Goal: Transaction & Acquisition: Purchase product/service

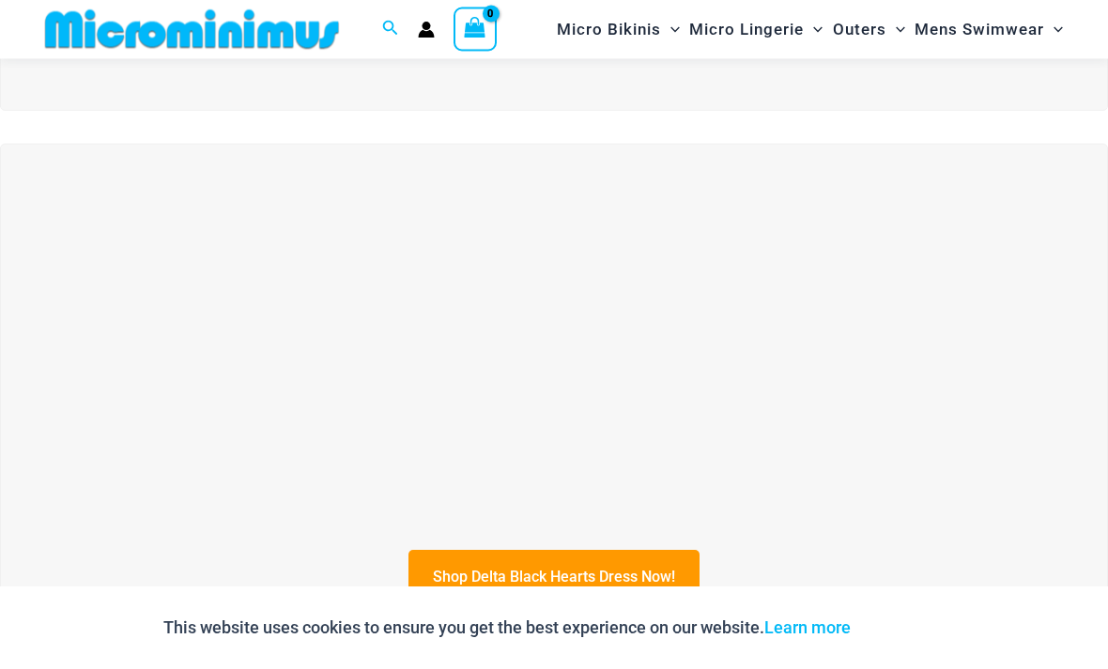
scroll to position [421, 0]
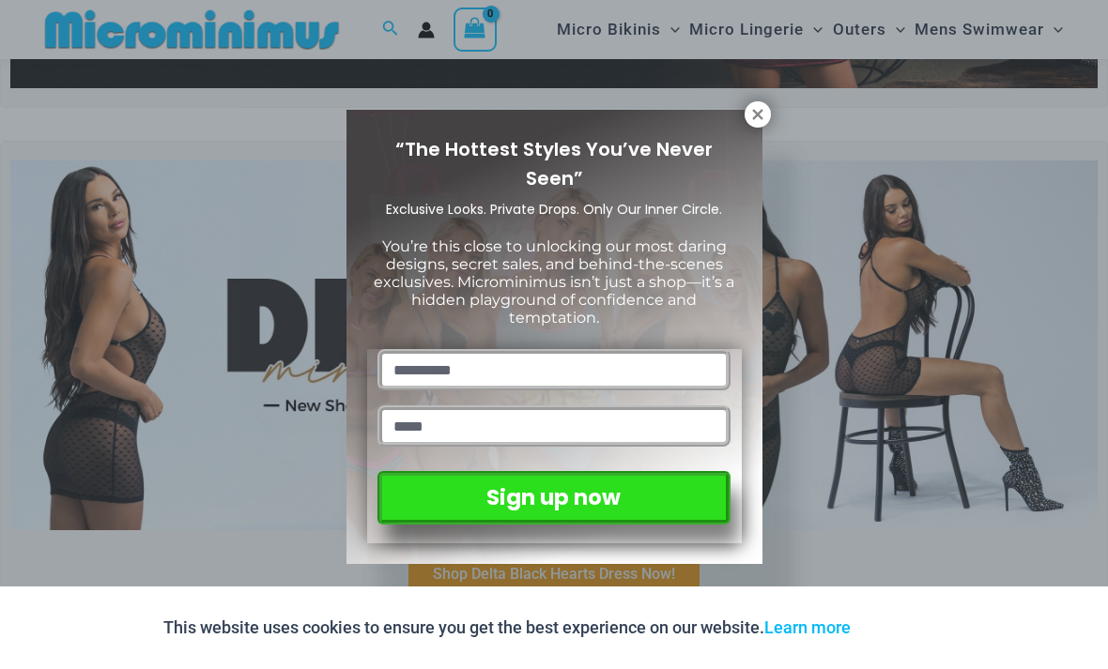
click at [760, 113] on icon at bounding box center [757, 114] width 17 height 17
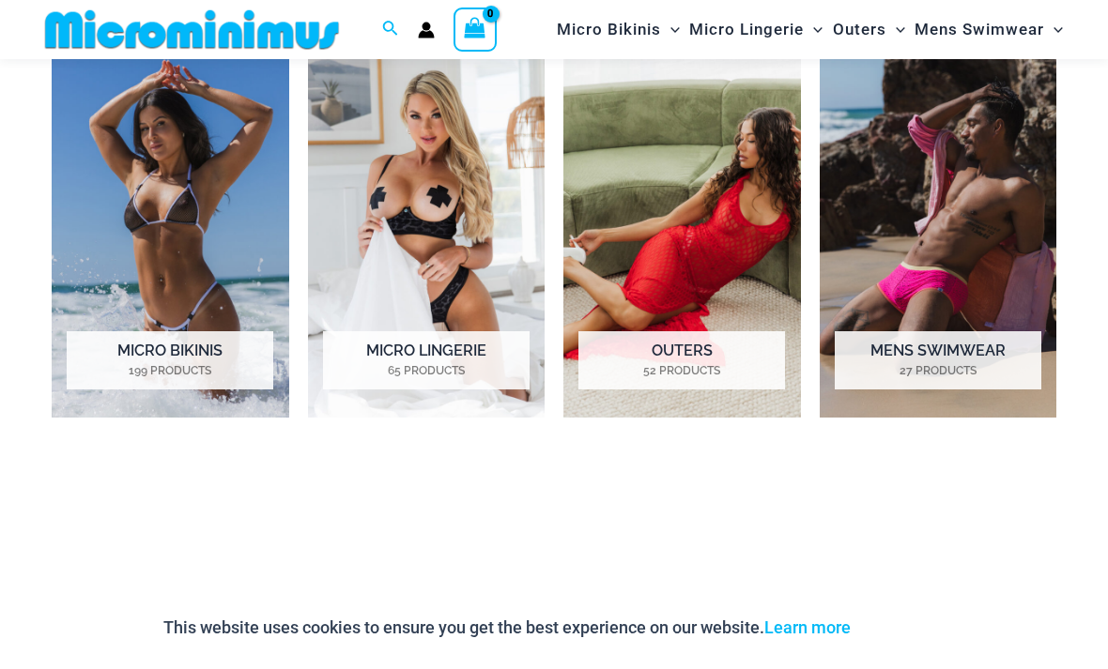
scroll to position [1295, 0]
click at [373, 367] on mark "65 Products" at bounding box center [426, 371] width 207 height 17
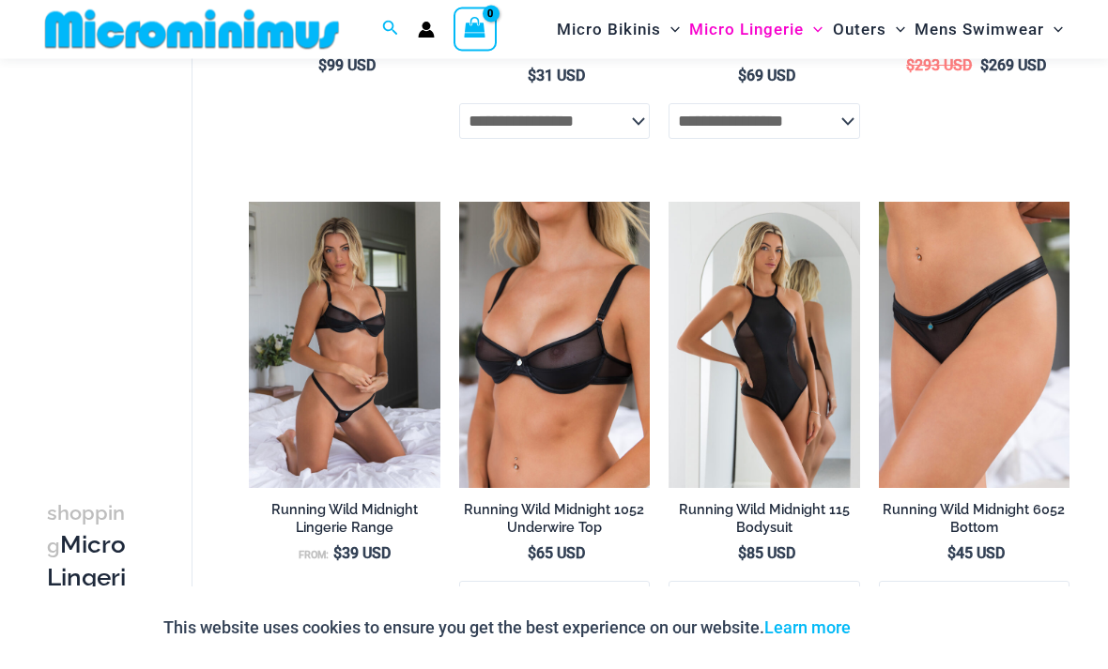
scroll to position [1563, 0]
click at [459, 202] on img at bounding box center [459, 202] width 0 height 0
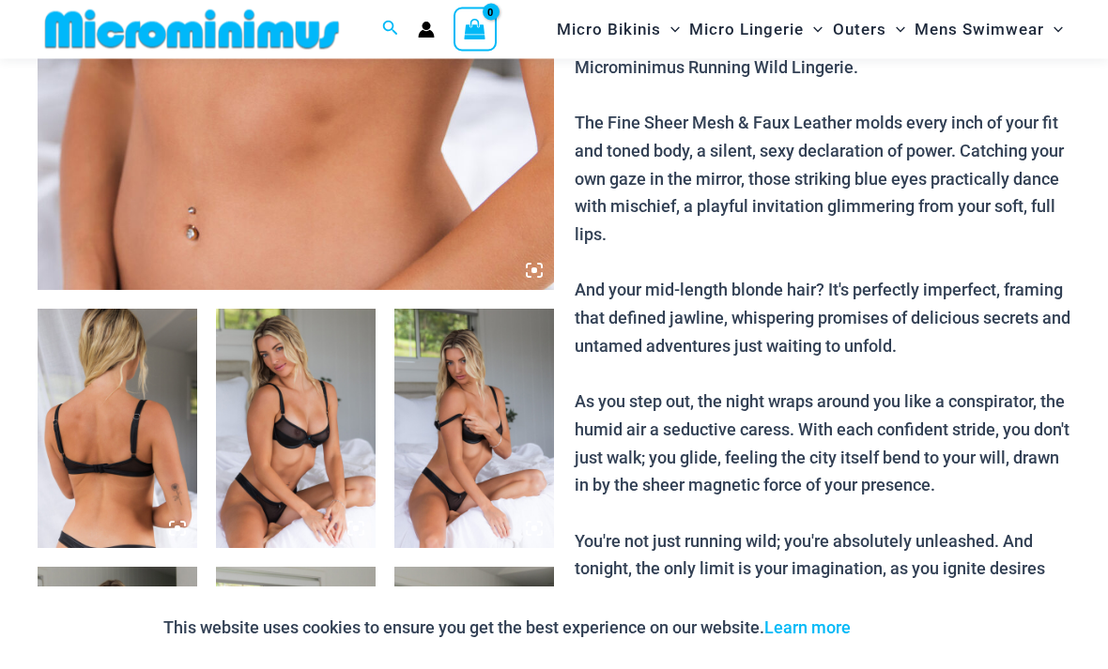
scroll to position [671, 0]
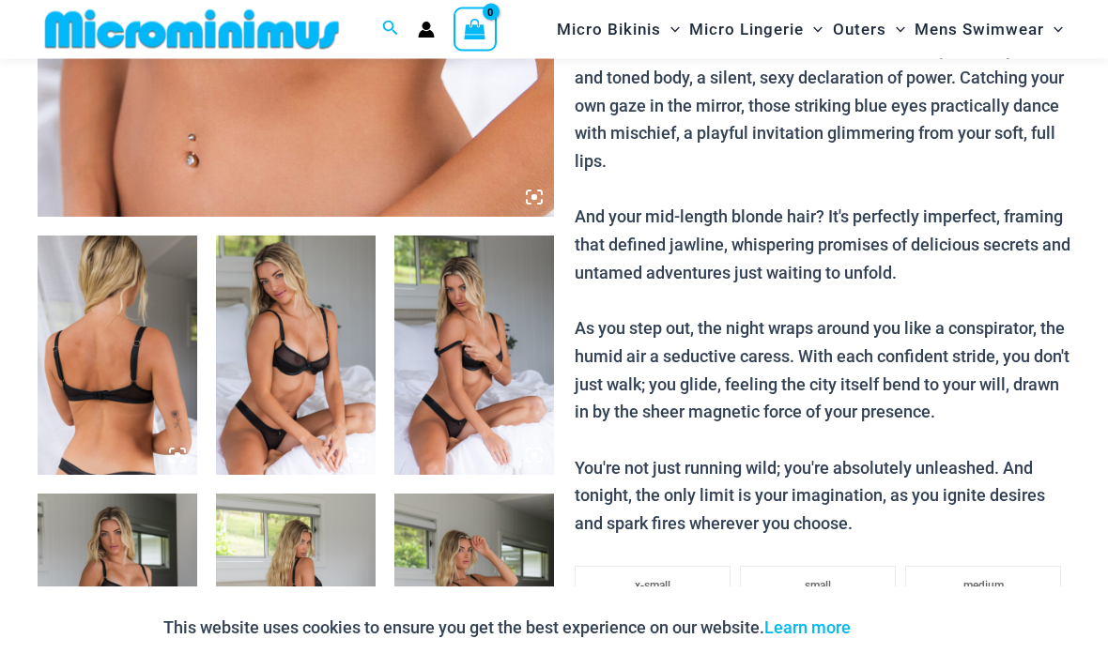
click at [91, 372] on img at bounding box center [118, 356] width 160 height 239
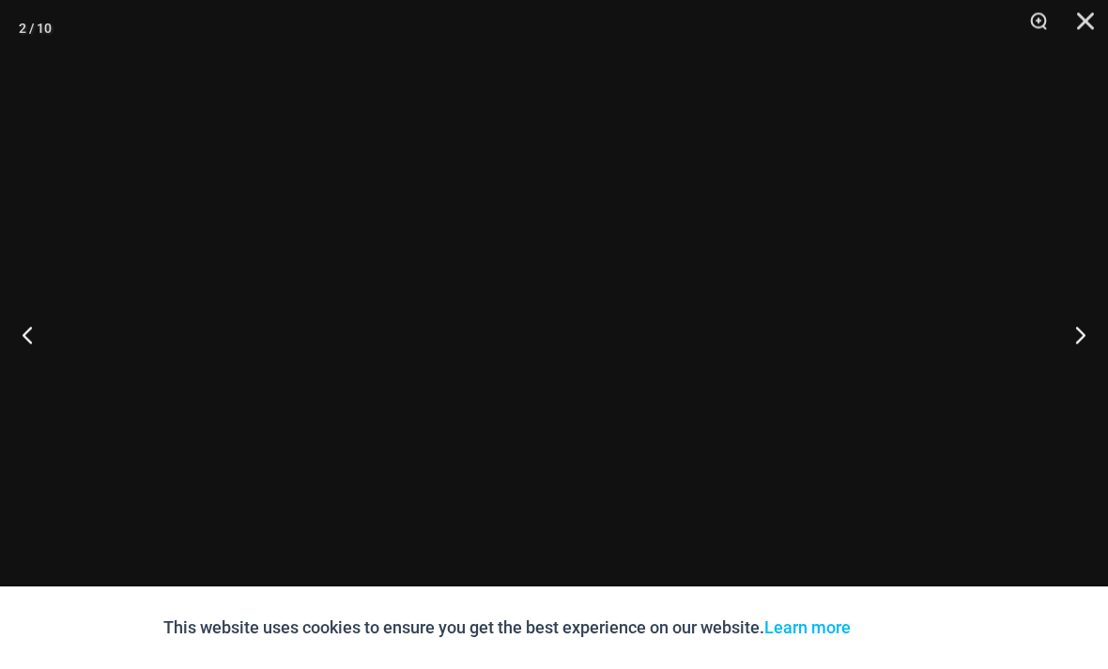
scroll to position [672, 0]
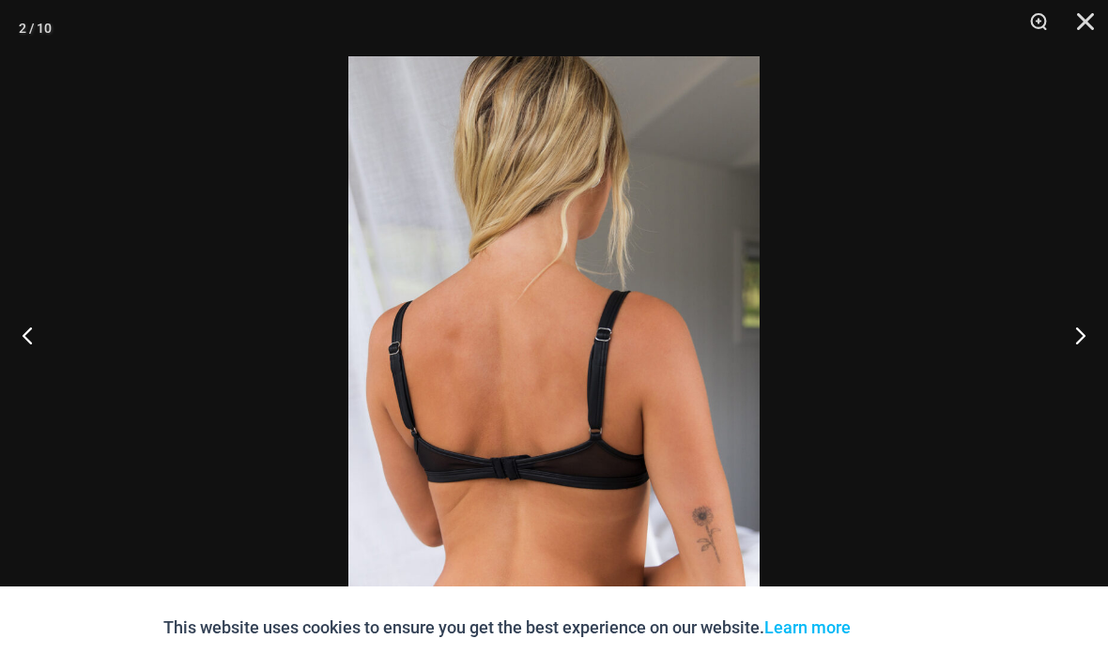
click at [1073, 374] on button "Next" at bounding box center [1072, 335] width 70 height 94
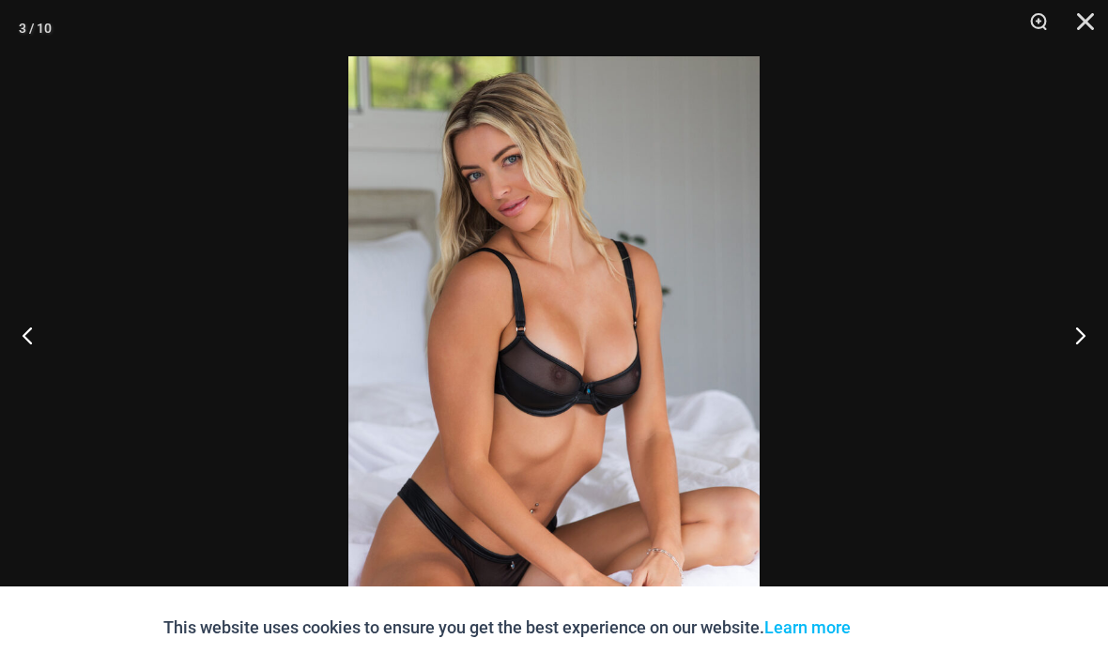
click at [1067, 380] on button "Next" at bounding box center [1072, 335] width 70 height 94
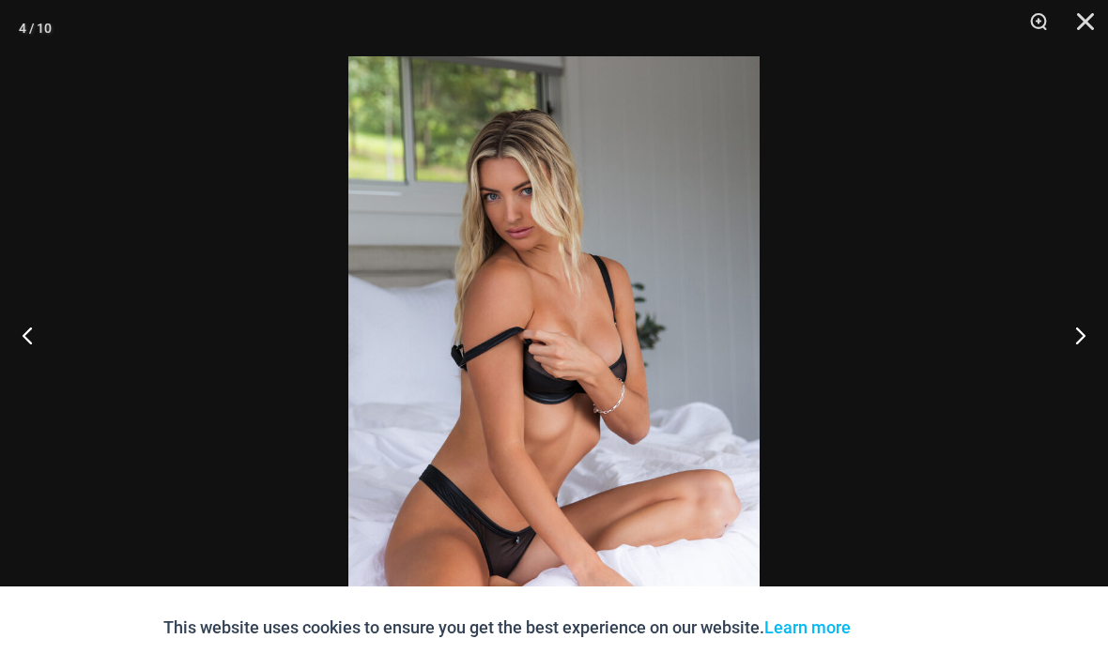
click at [1070, 376] on button "Next" at bounding box center [1072, 335] width 70 height 94
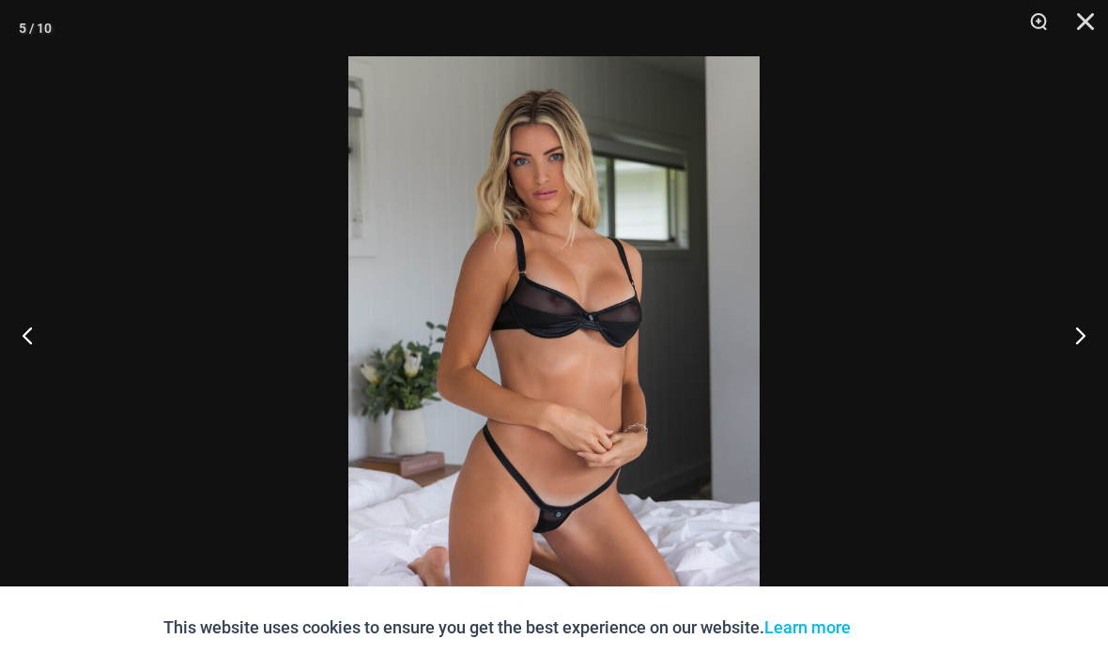
click at [1072, 375] on button "Next" at bounding box center [1072, 335] width 70 height 94
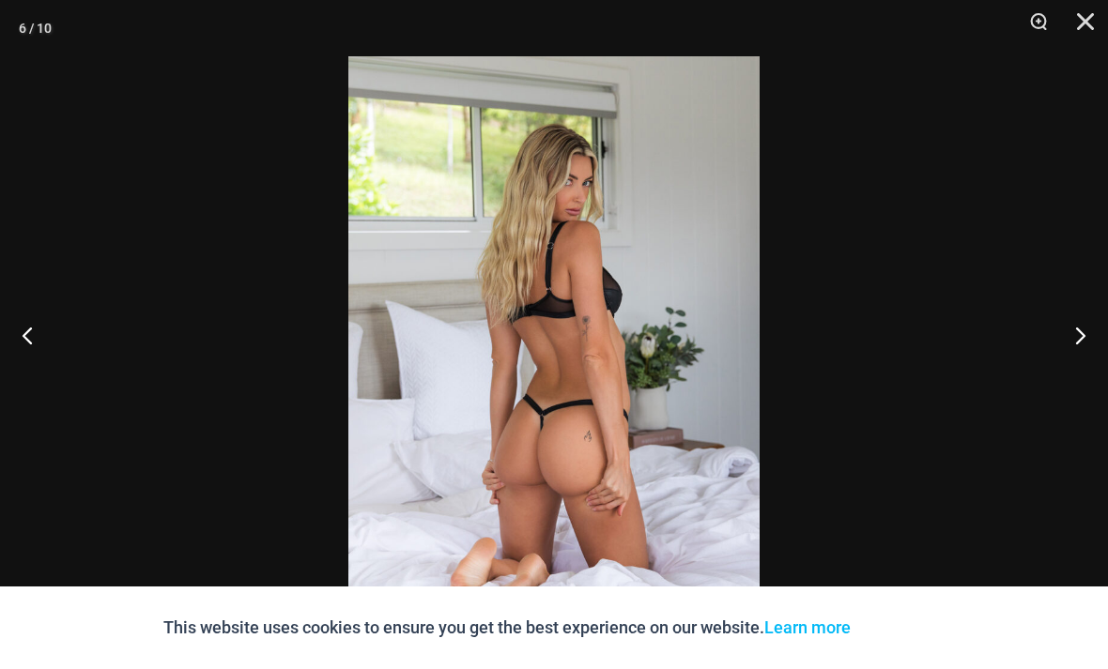
click at [1073, 375] on button "Next" at bounding box center [1072, 335] width 70 height 94
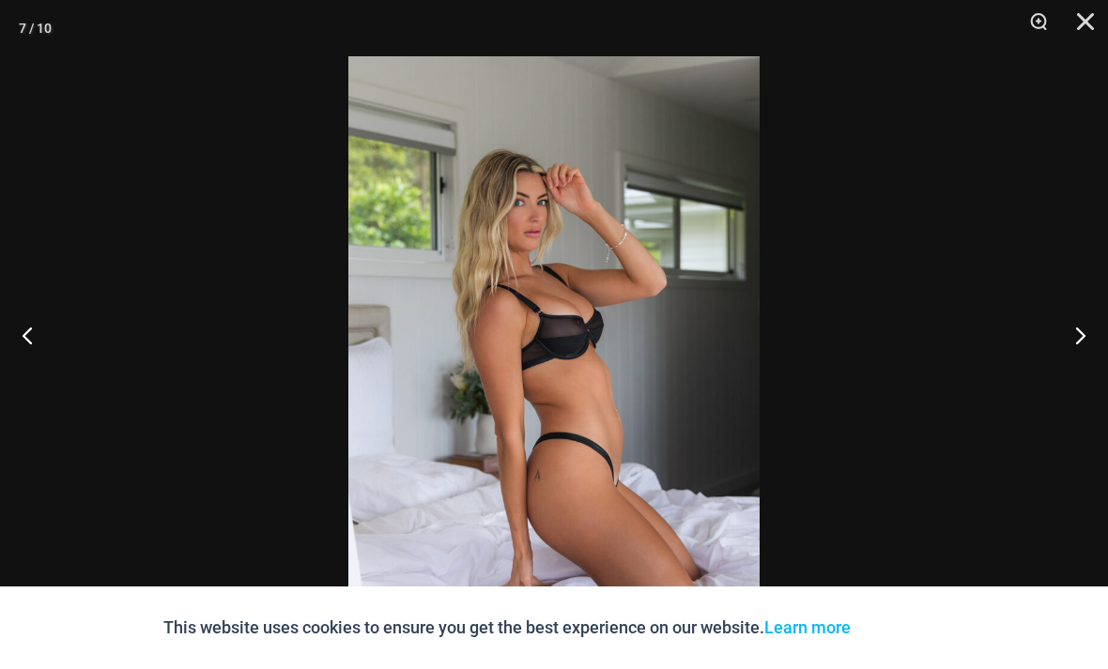
click at [1076, 376] on button "Next" at bounding box center [1072, 335] width 70 height 94
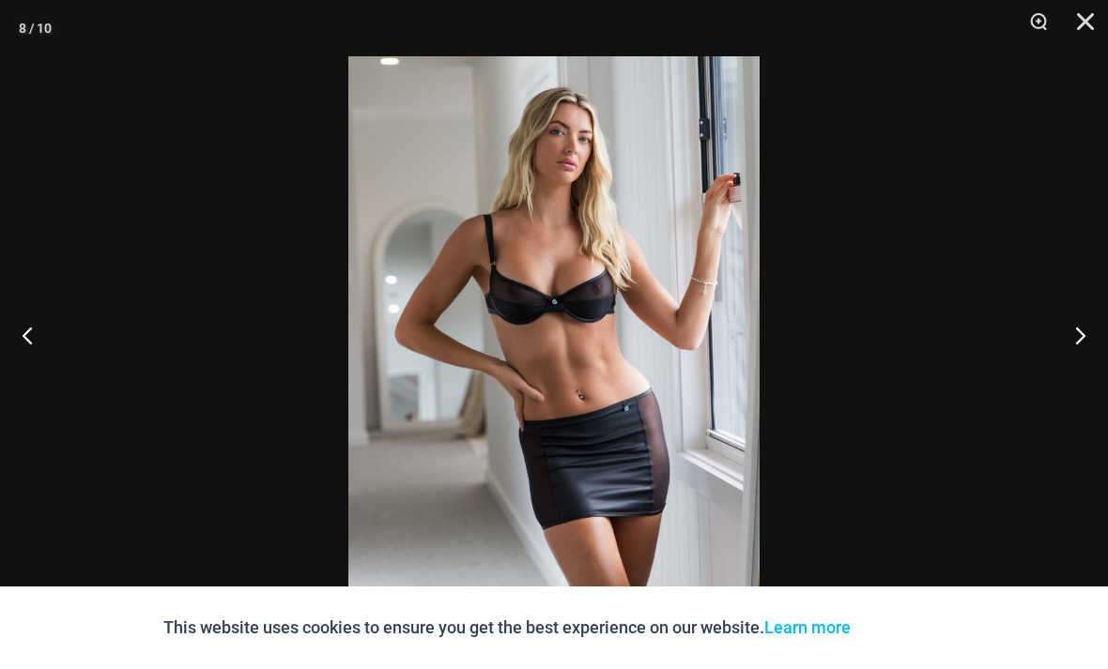
click at [1077, 377] on button "Next" at bounding box center [1072, 335] width 70 height 94
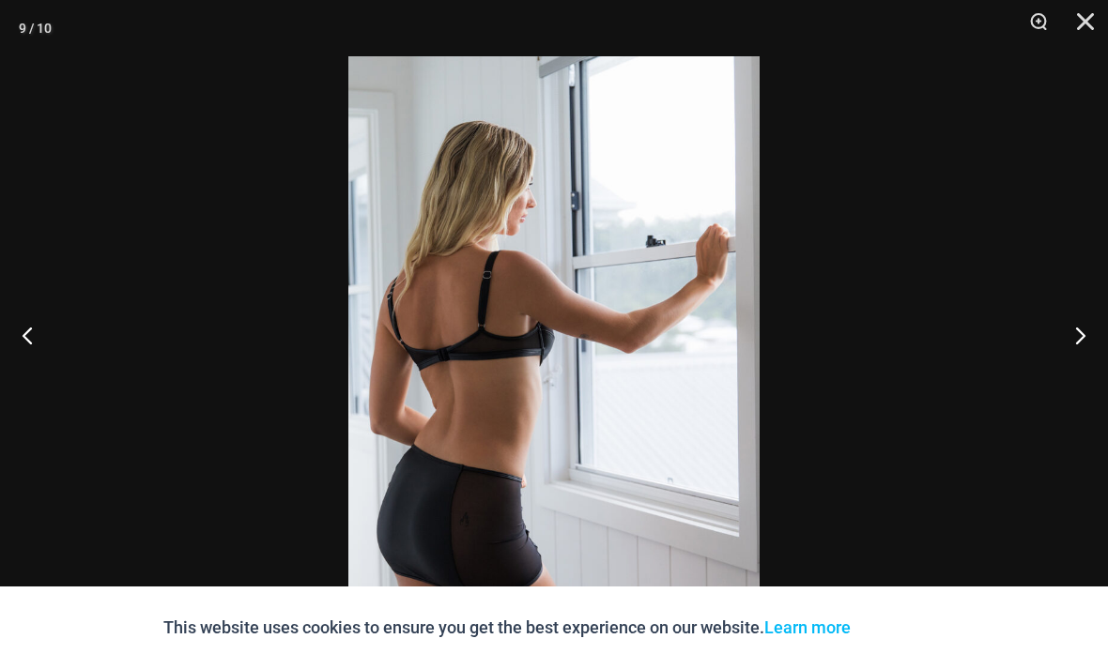
click at [1077, 380] on button "Next" at bounding box center [1072, 335] width 70 height 94
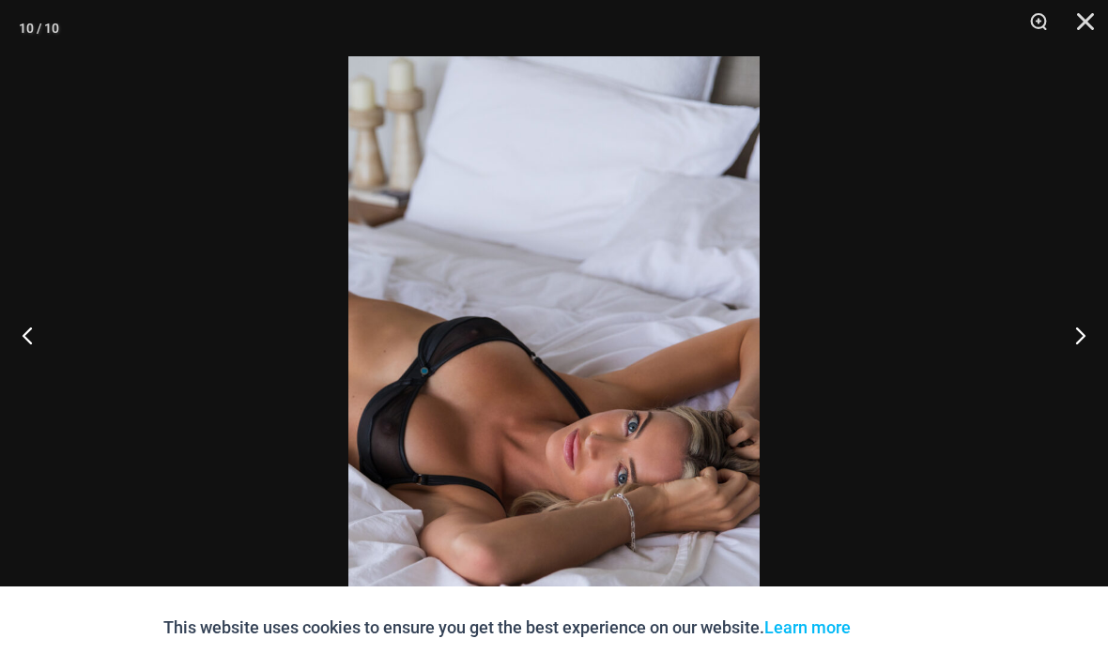
click at [1076, 379] on button "Next" at bounding box center [1072, 335] width 70 height 94
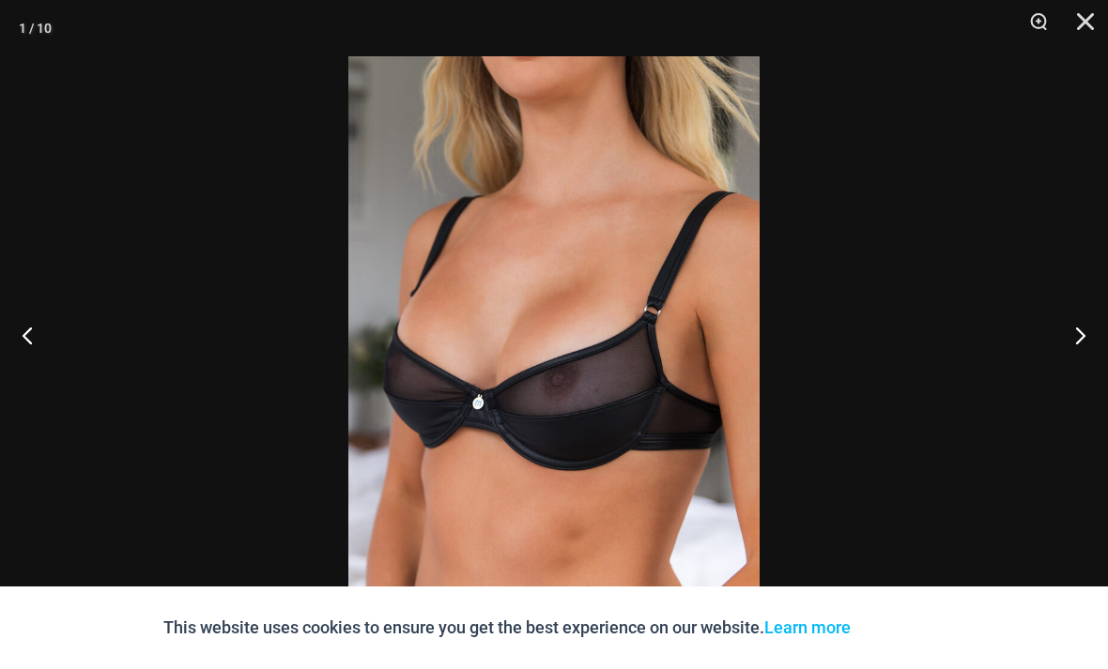
click at [1075, 378] on button "Next" at bounding box center [1072, 335] width 70 height 94
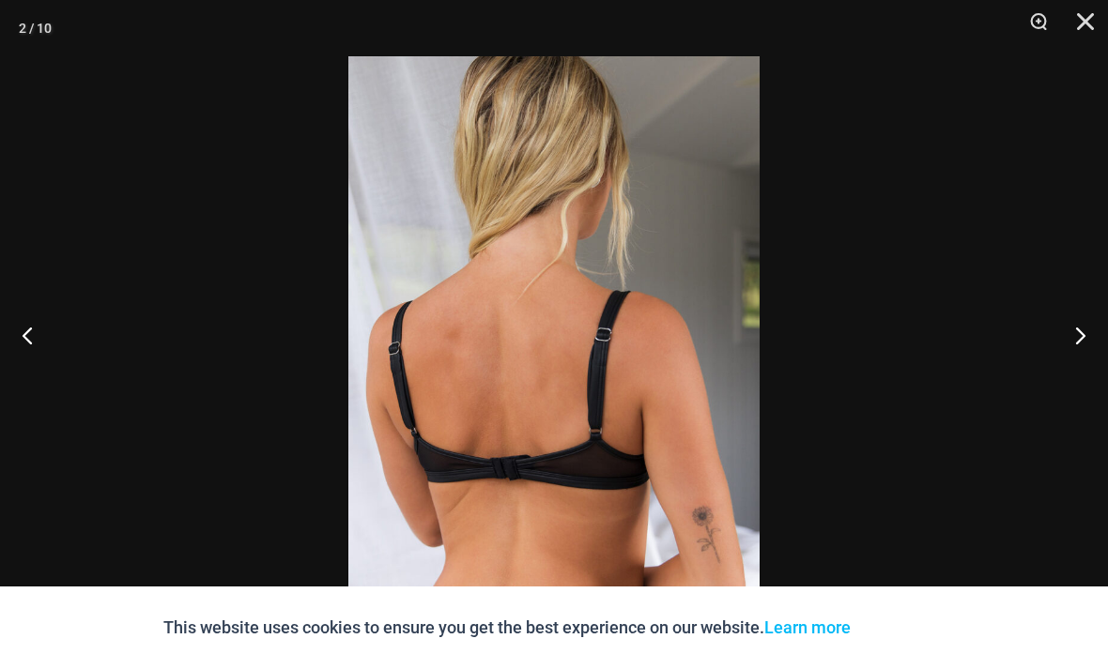
click at [1077, 378] on button "Next" at bounding box center [1072, 335] width 70 height 94
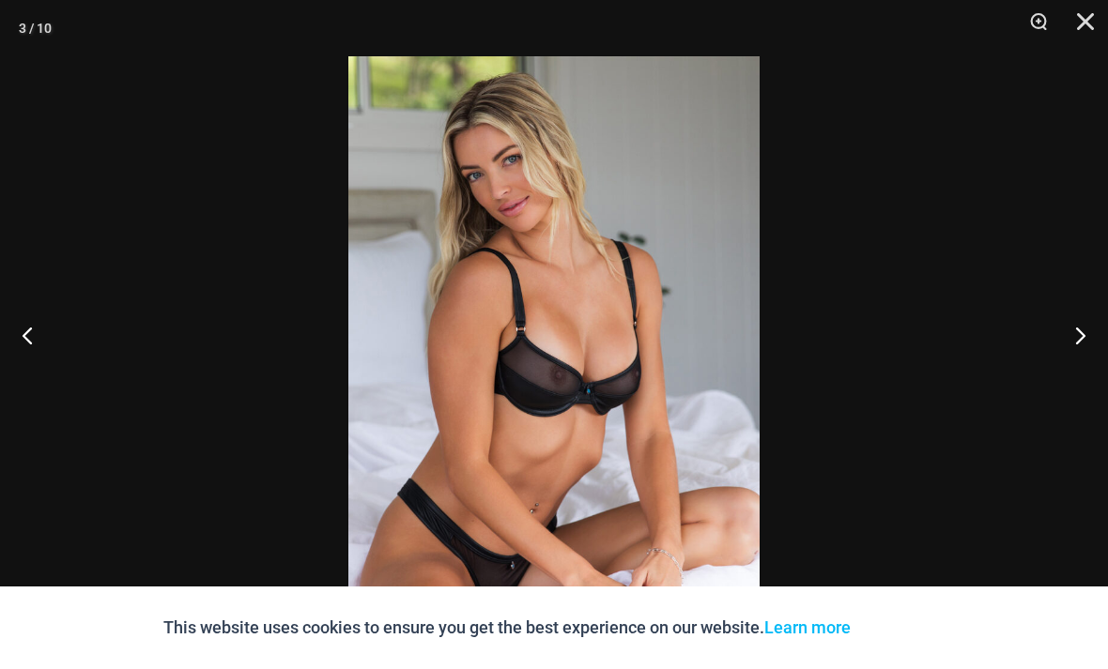
click at [1077, 376] on button "Next" at bounding box center [1072, 335] width 70 height 94
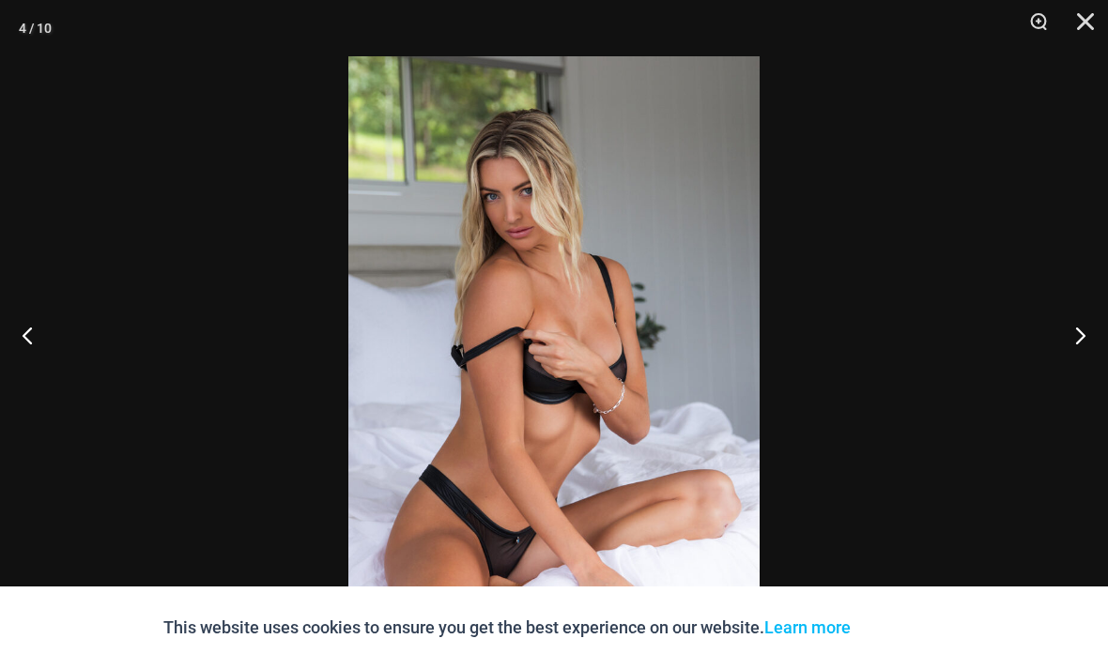
click at [1077, 376] on button "Next" at bounding box center [1072, 335] width 70 height 94
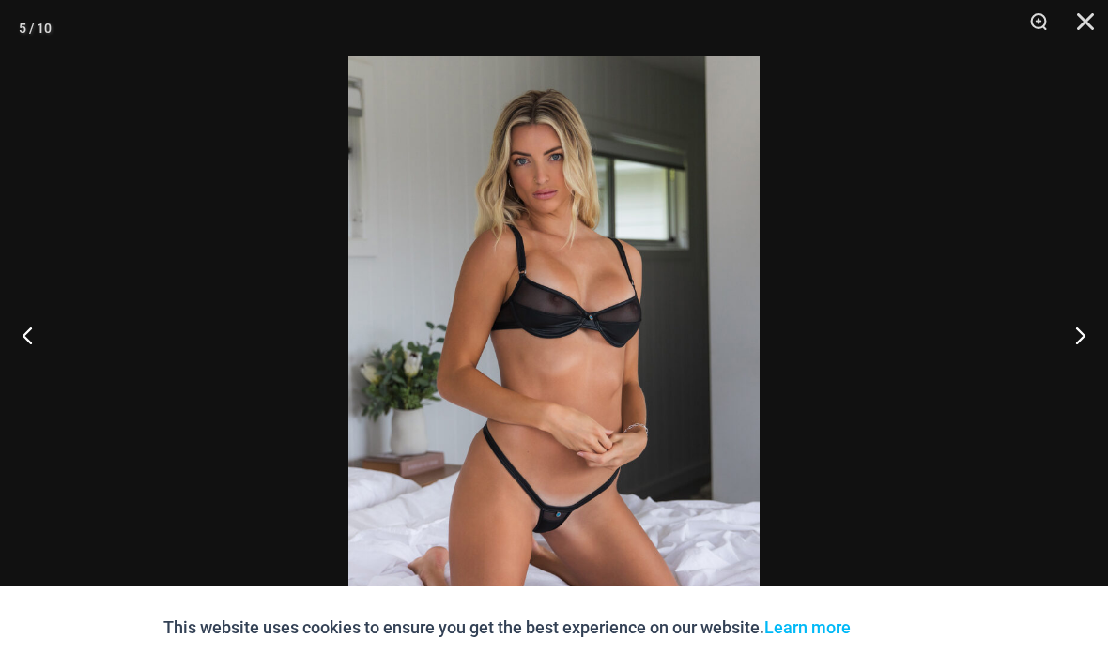
click at [1079, 377] on button "Next" at bounding box center [1072, 335] width 70 height 94
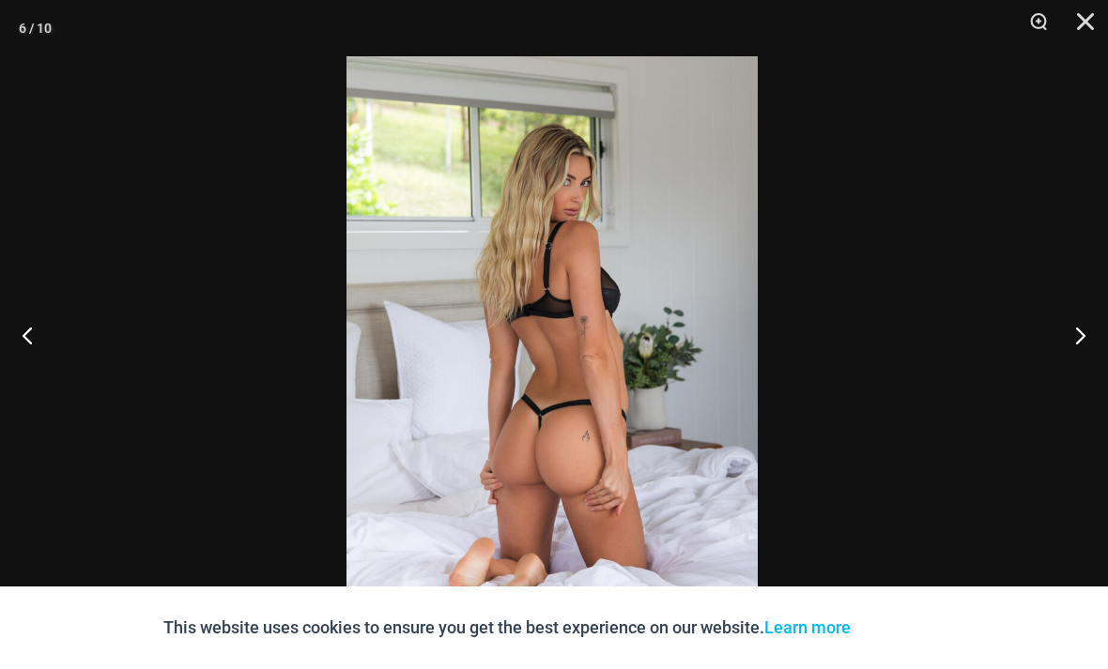
click at [1095, 19] on button "Close" at bounding box center [1078, 28] width 47 height 56
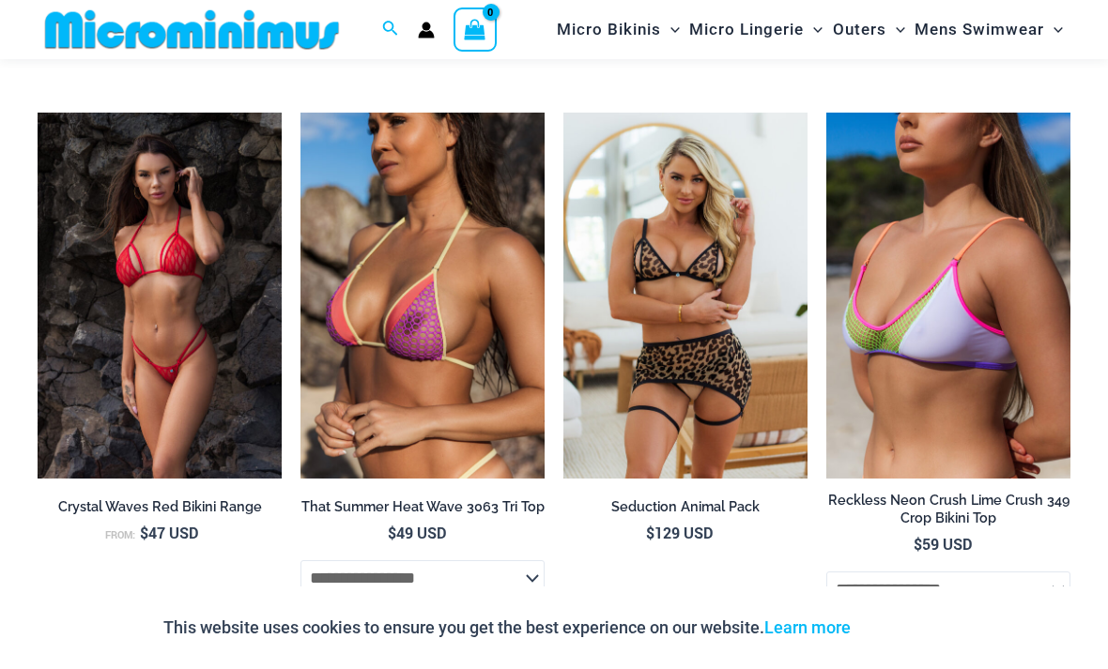
scroll to position [4305, 0]
